Goal: Communication & Community: Connect with others

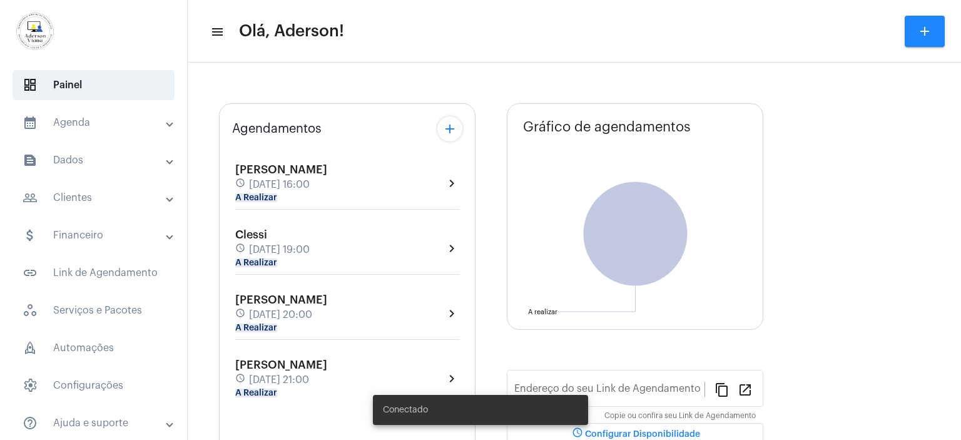
type input "[URL][DOMAIN_NAME]"
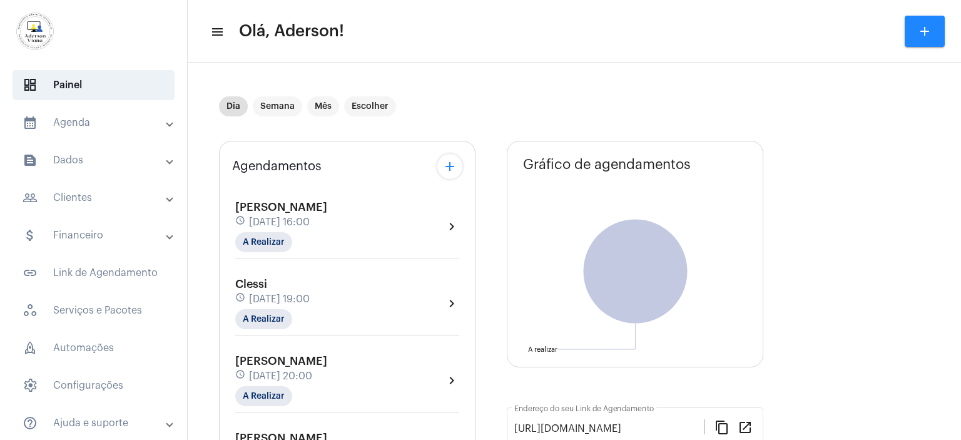
click at [283, 380] on div "schedule [DATE] 20:00" at bounding box center [281, 376] width 92 height 14
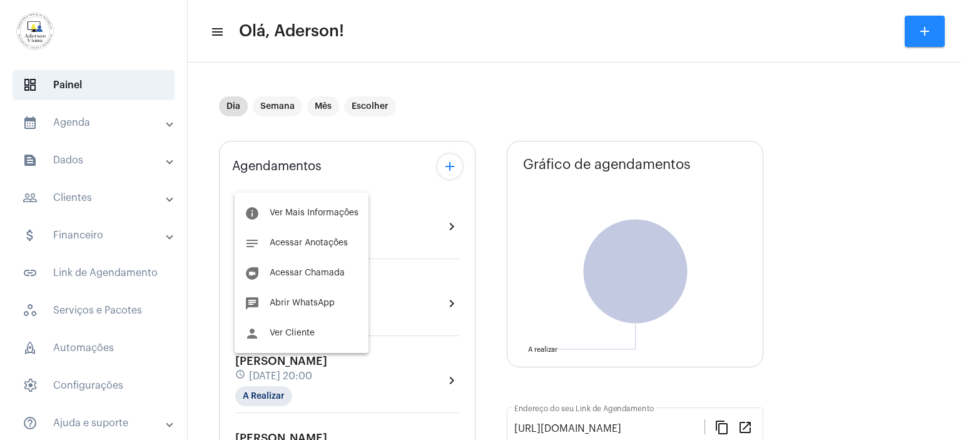
click at [283, 380] on body "dashboard Painel calendar_month_outlined Agenda calendar_month_outlined Calendá…" at bounding box center [480, 220] width 961 height 440
click at [294, 279] on button "duo [PERSON_NAME]" at bounding box center [302, 273] width 134 height 30
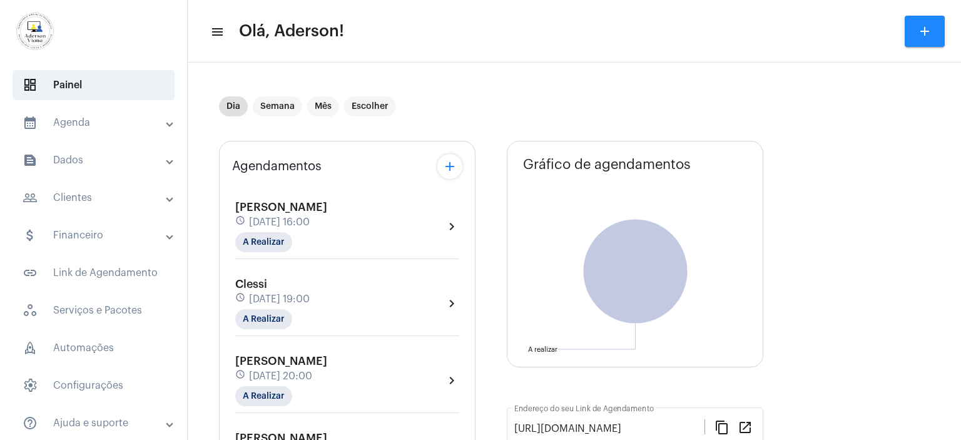
click at [294, 279] on div "Clessi schedule [DATE] 19:00 A Realizar" at bounding box center [272, 303] width 74 height 51
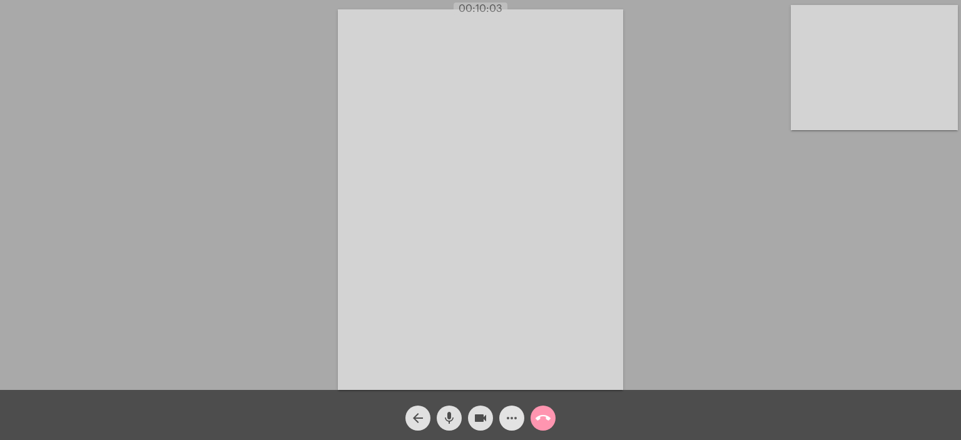
click at [512, 414] on mat-icon "more_horiz" at bounding box center [511, 418] width 15 height 15
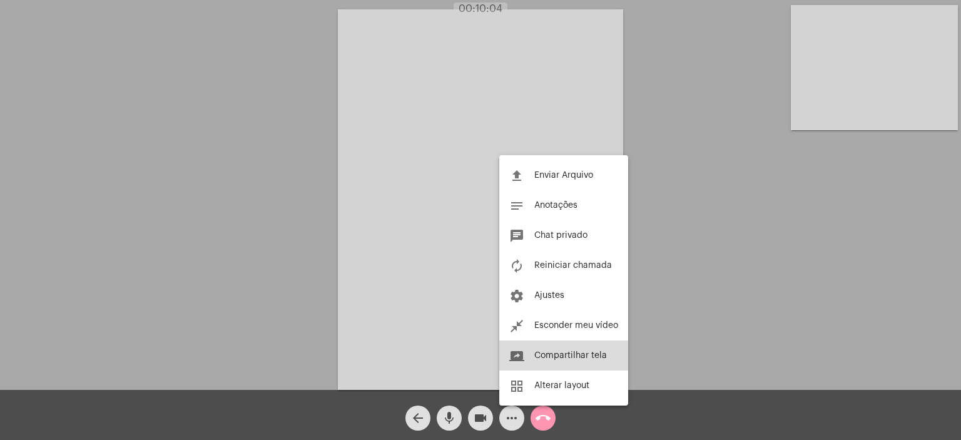
click at [564, 359] on span "Compartilhar tela" at bounding box center [570, 355] width 73 height 9
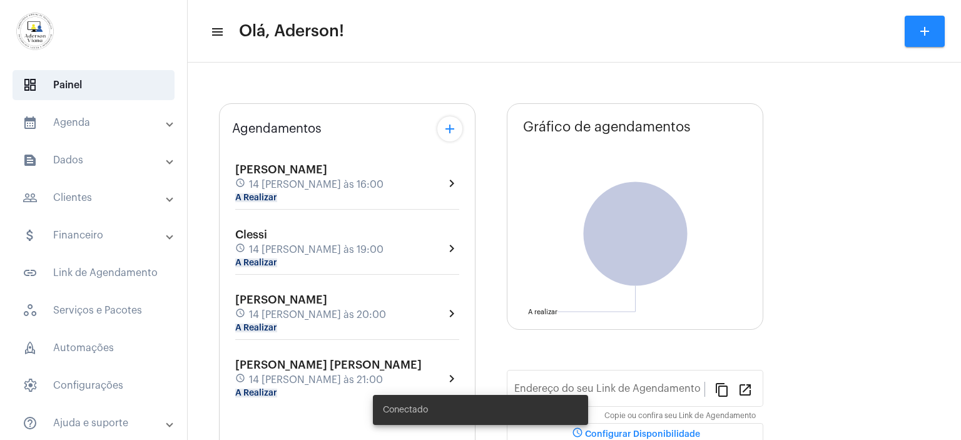
type input "[URL][DOMAIN_NAME][PERSON_NAME]"
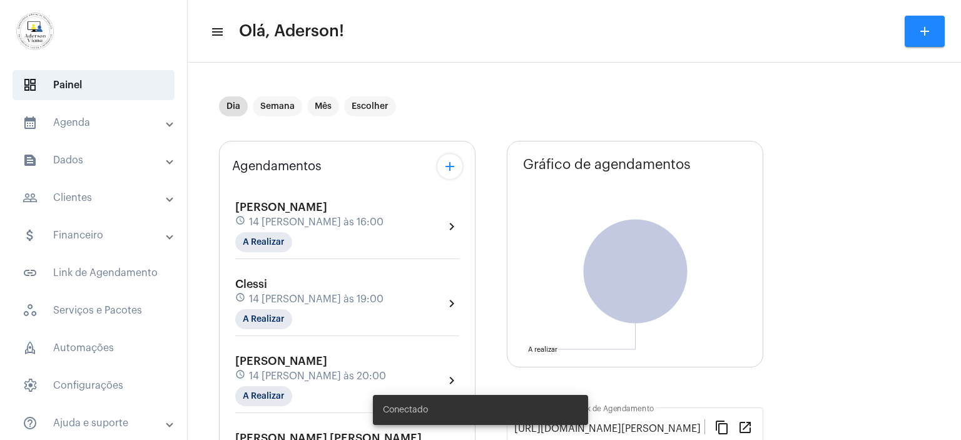
click at [71, 126] on mat-panel-title "calendar_month_outlined Agenda" at bounding box center [95, 122] width 145 height 15
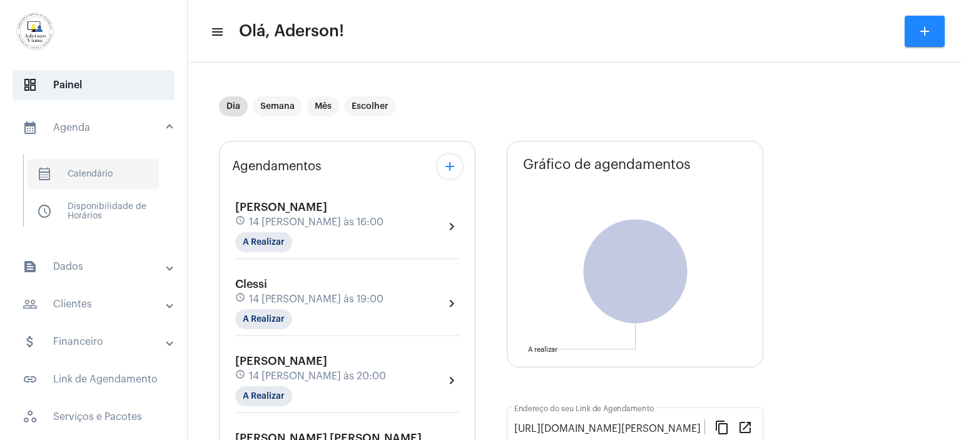
click at [114, 176] on span "calendar_month_outlined Calendário" at bounding box center [93, 174] width 132 height 30
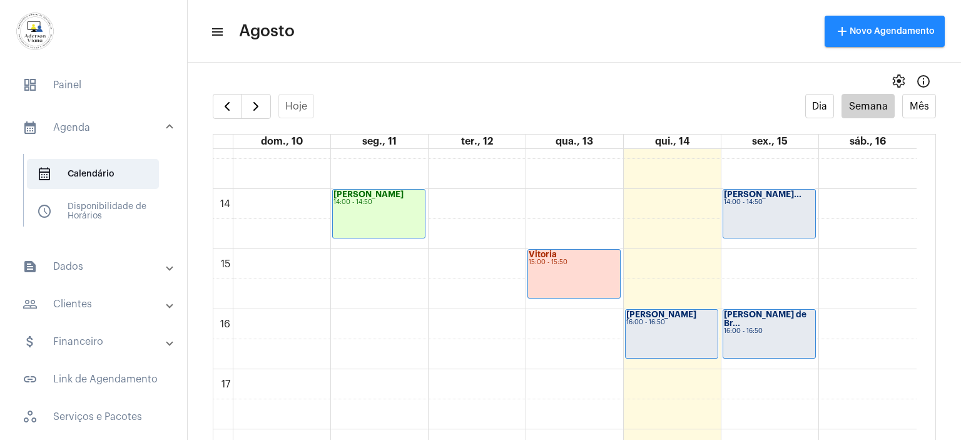
scroll to position [686, 0]
